Goal: Check status

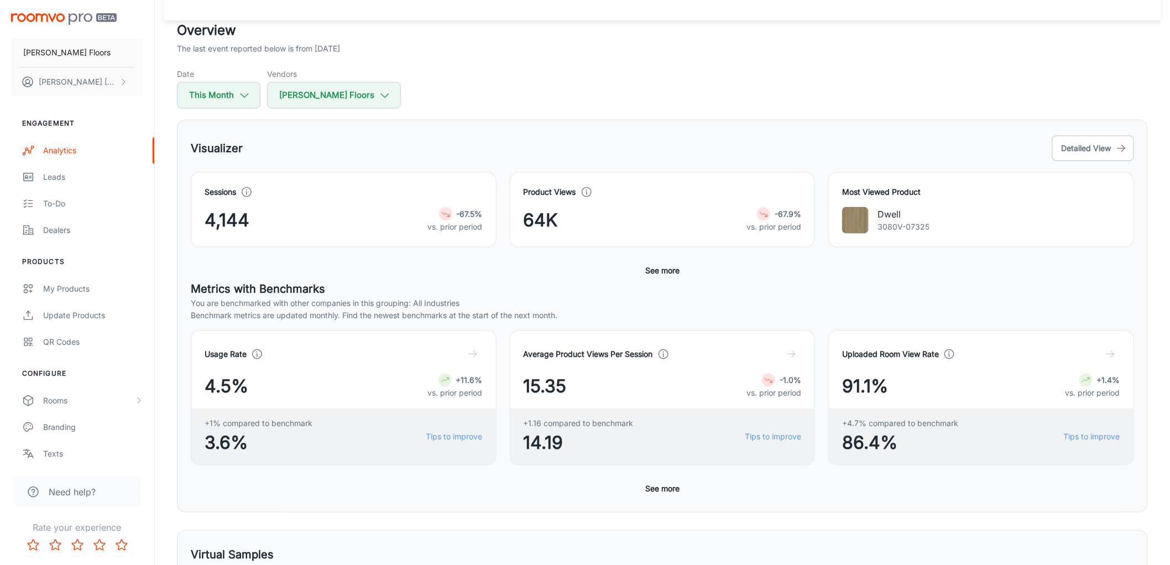
scroll to position [61, 0]
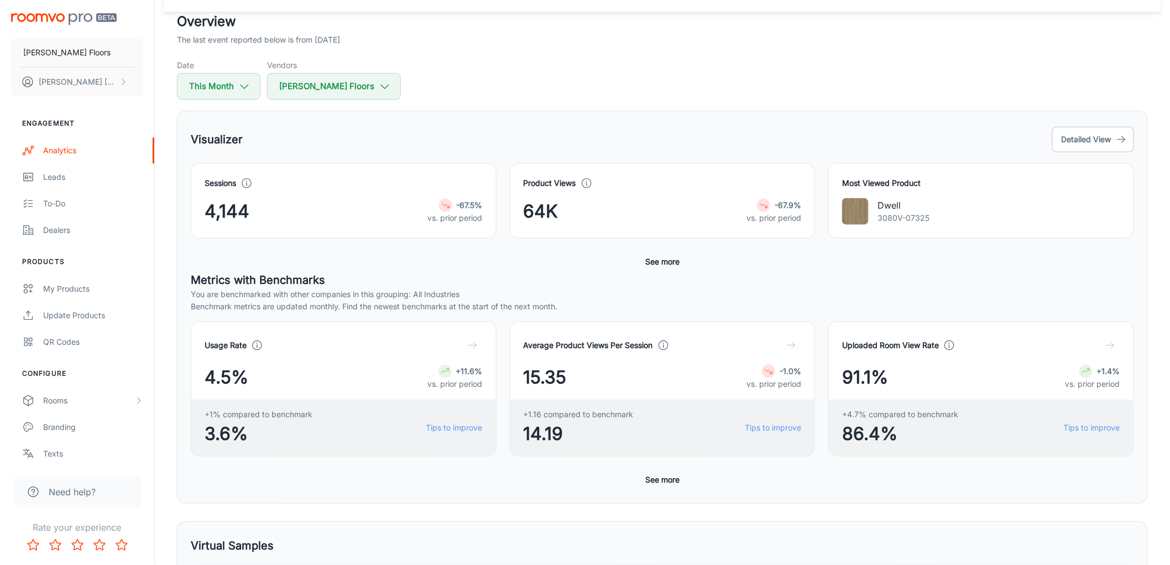
drag, startPoint x: 499, startPoint y: 202, endPoint x: 499, endPoint y: 156, distance: 45.9
click at [499, 156] on div "Product Views 64K -67.9% vs. prior period" at bounding box center [656, 194] width 319 height 89
click at [214, 79] on button "This Month" at bounding box center [219, 86] width 84 height 27
select select "8"
select select "2025"
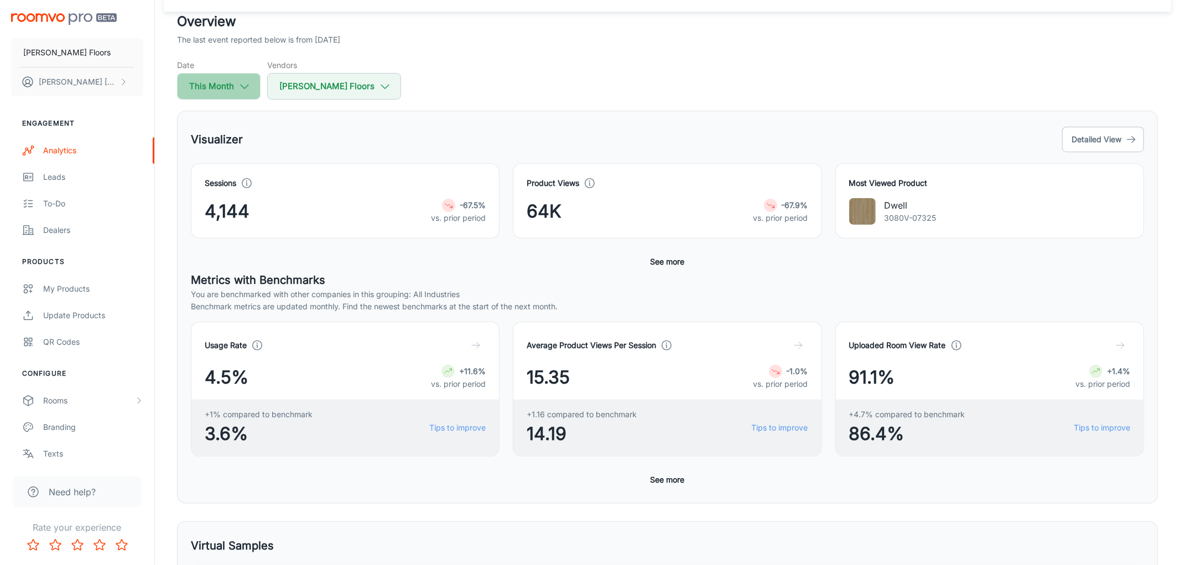
select select "8"
select select "2025"
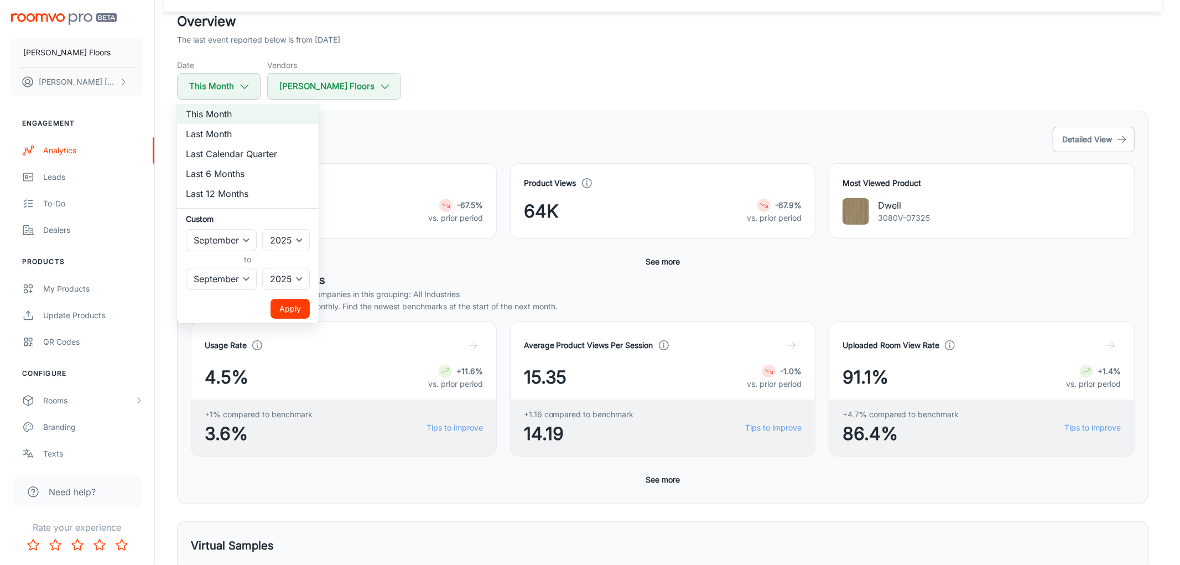
click at [210, 136] on li "Last Month" at bounding box center [248, 134] width 142 height 20
select select "7"
click at [294, 312] on button "Apply" at bounding box center [289, 309] width 39 height 20
